Goal: Task Accomplishment & Management: Complete application form

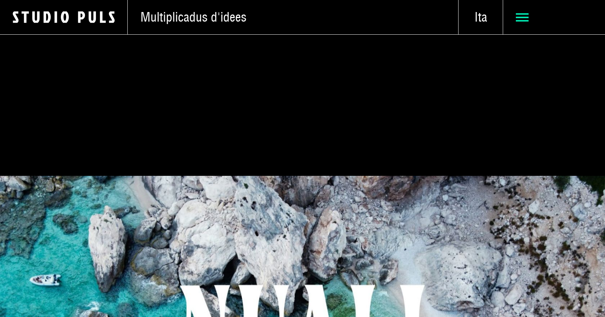
click at [517, 12] on icon at bounding box center [522, 17] width 13 height 13
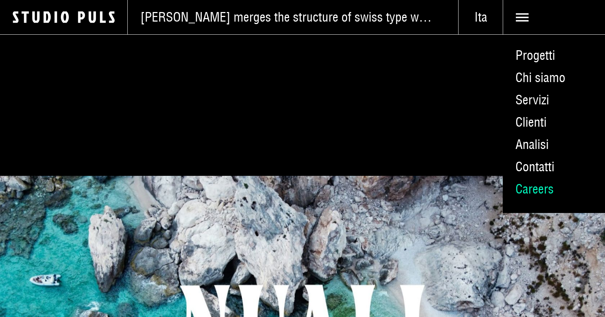
click at [523, 189] on link "Careers" at bounding box center [554, 189] width 102 height 22
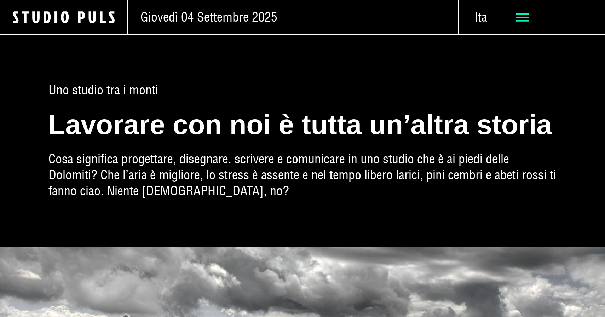
click at [523, 21] on use at bounding box center [522, 17] width 13 height 8
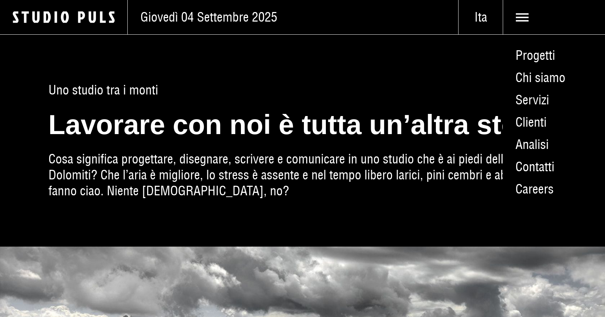
click at [414, 92] on span "Uno studio tra i monti" at bounding box center [302, 90] width 508 height 16
click at [334, 57] on div "Uno studio tra i monti Lavorare con noi è tutta un’altra storia Cosa significa …" at bounding box center [302, 140] width 508 height 212
click at [525, 21] on icon at bounding box center [522, 17] width 13 height 13
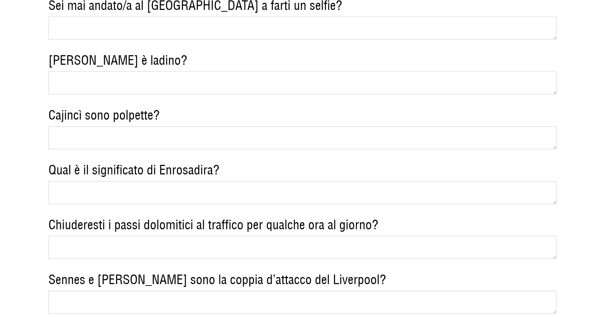
scroll to position [1257, 0]
click at [185, 181] on textarea "Qual è il significato di Enrosadira?" at bounding box center [302, 192] width 508 height 23
click at [283, 236] on textarea "Chiuderesti i passi dolomitici al traffico per qualche ora al giorno?" at bounding box center [302, 247] width 508 height 23
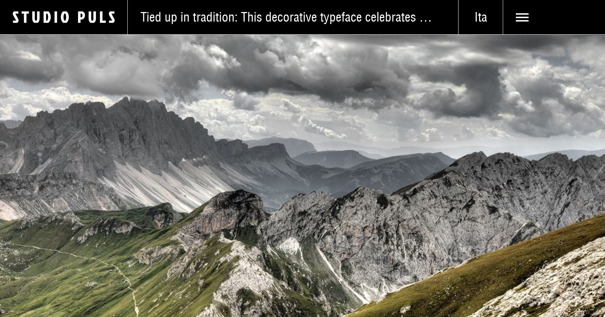
scroll to position [0, 0]
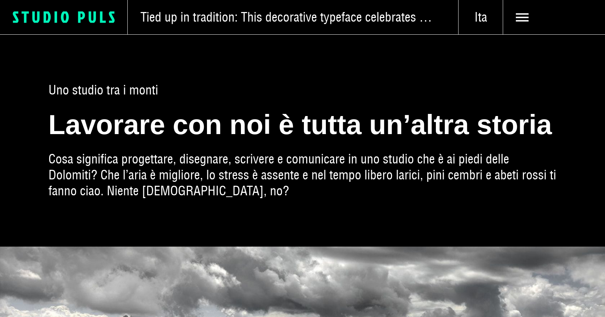
click at [69, 16] on icon "Logo Studio Puls" at bounding box center [70, 17] width 115 height 13
